Goal: Transaction & Acquisition: Download file/media

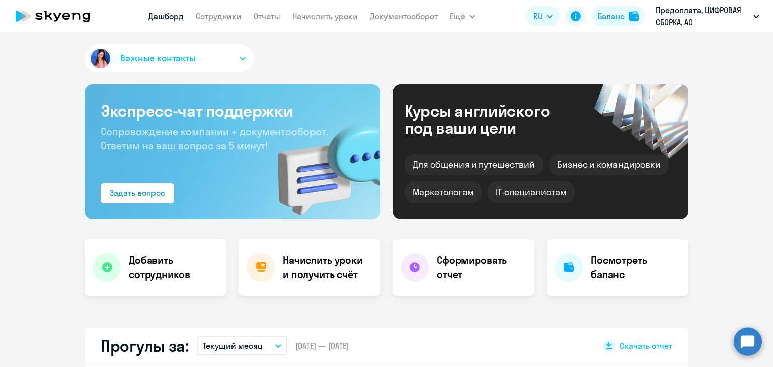
scroll to position [251, 0]
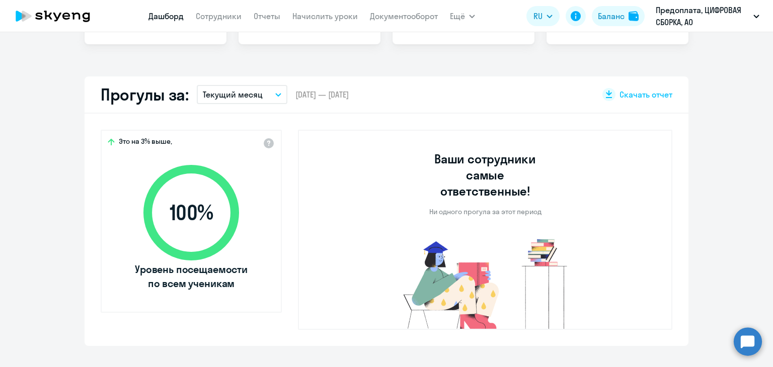
click at [242, 99] on p "Текущий месяц" at bounding box center [233, 95] width 60 height 12
select select "30"
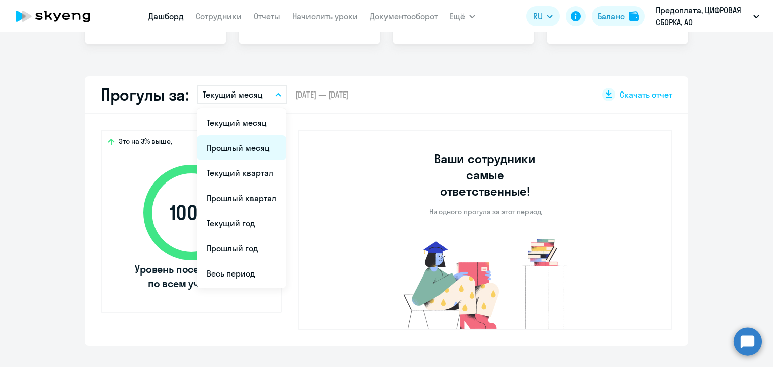
click at [247, 154] on li "Прошлый месяц" at bounding box center [242, 147] width 90 height 25
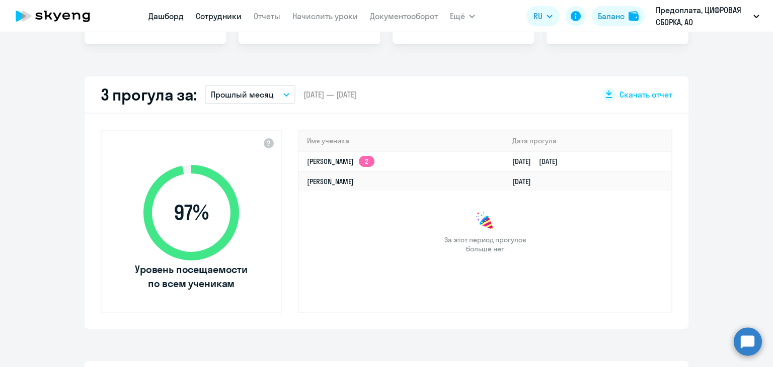
click at [210, 16] on link "Сотрудники" at bounding box center [219, 16] width 46 height 10
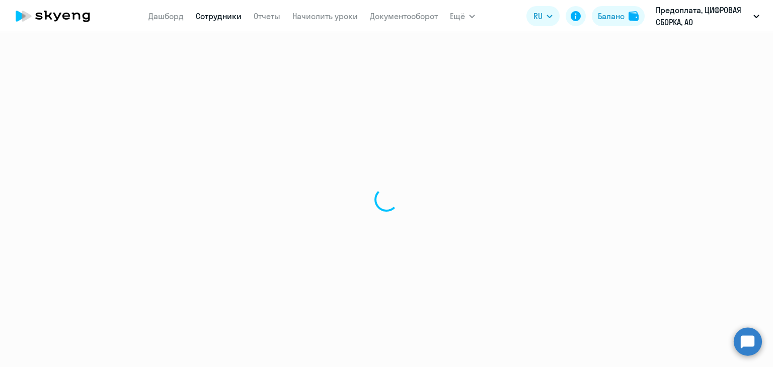
select select "30"
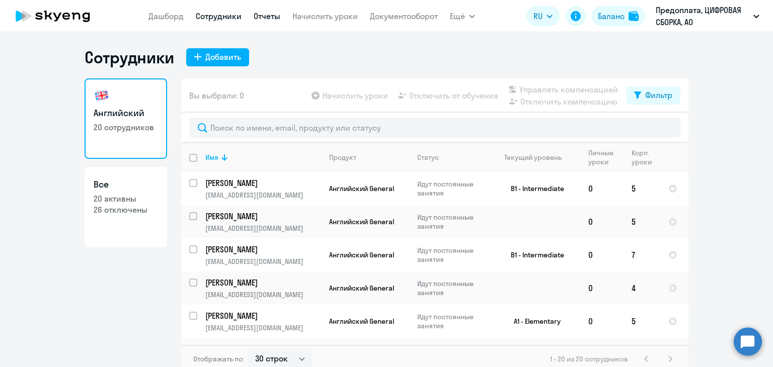
click at [268, 11] on link "Отчеты" at bounding box center [266, 16] width 27 height 10
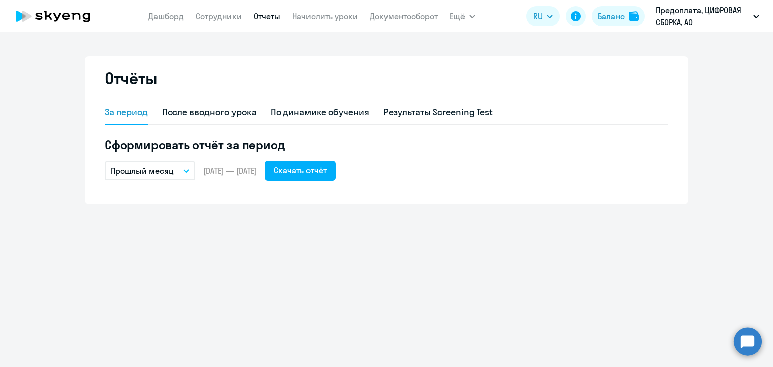
click at [162, 178] on button "Прошлый месяц" at bounding box center [150, 170] width 91 height 19
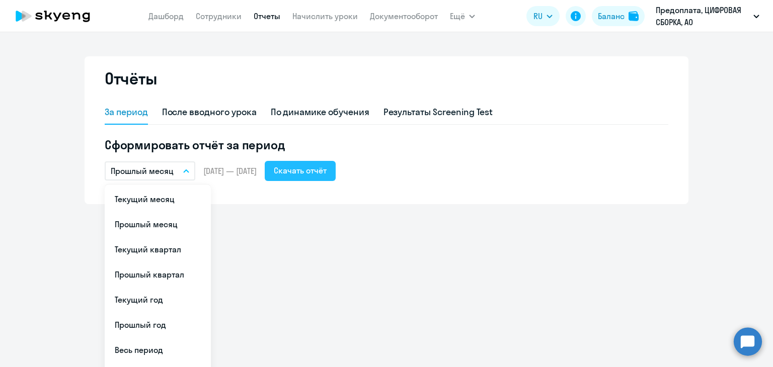
click at [310, 174] on div "Скачать отчёт" at bounding box center [300, 170] width 53 height 12
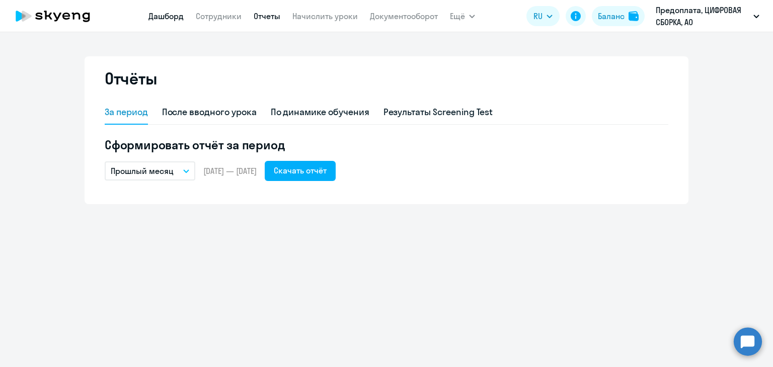
click at [175, 15] on link "Дашборд" at bounding box center [165, 16] width 35 height 10
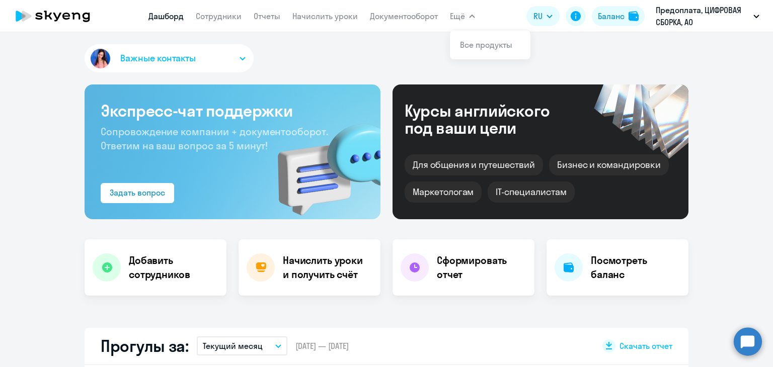
select select "30"
